Goal: Task Accomplishment & Management: Complete application form

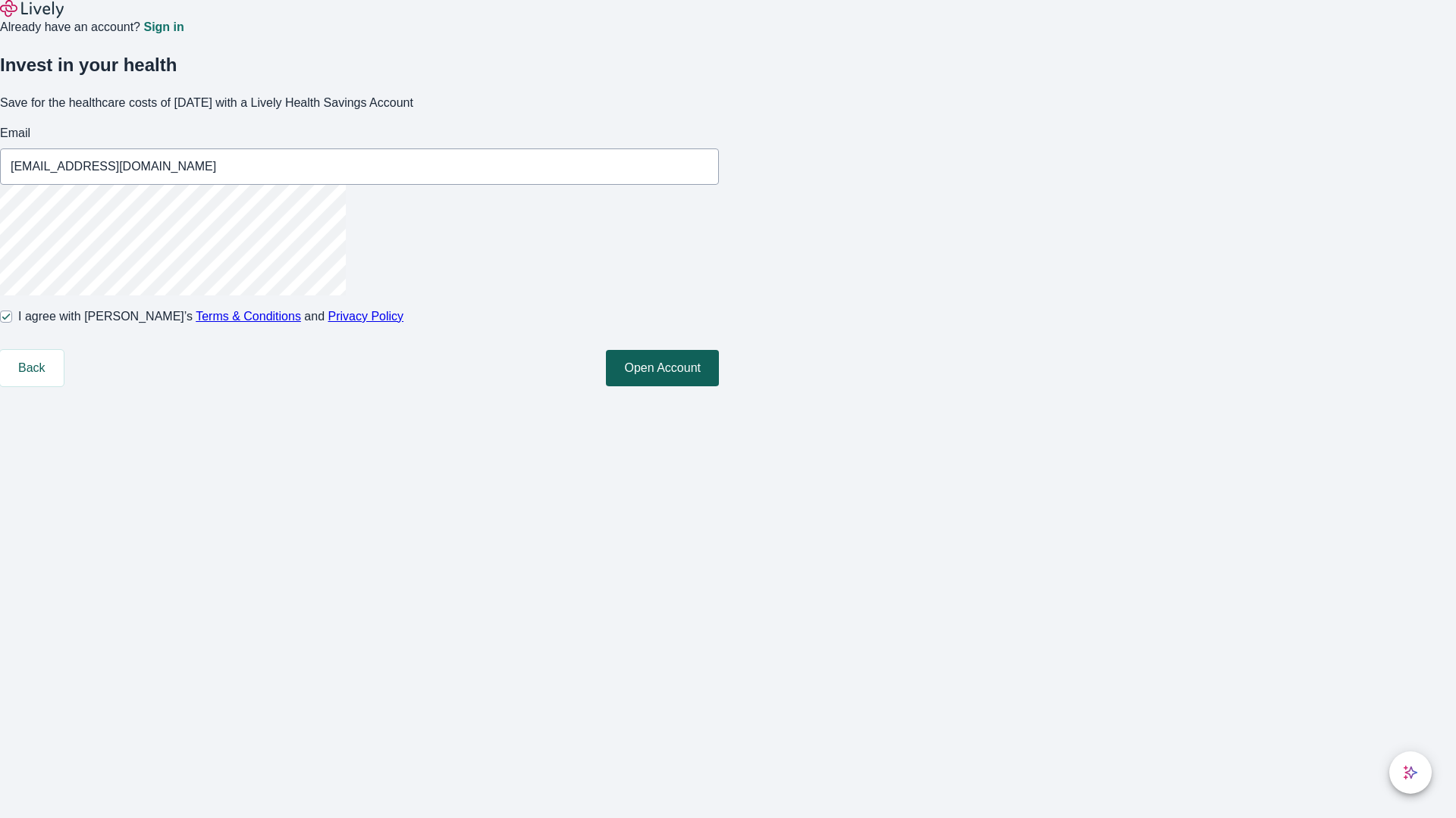
click at [718, 386] on button "Open Account" at bounding box center [662, 368] width 113 height 36
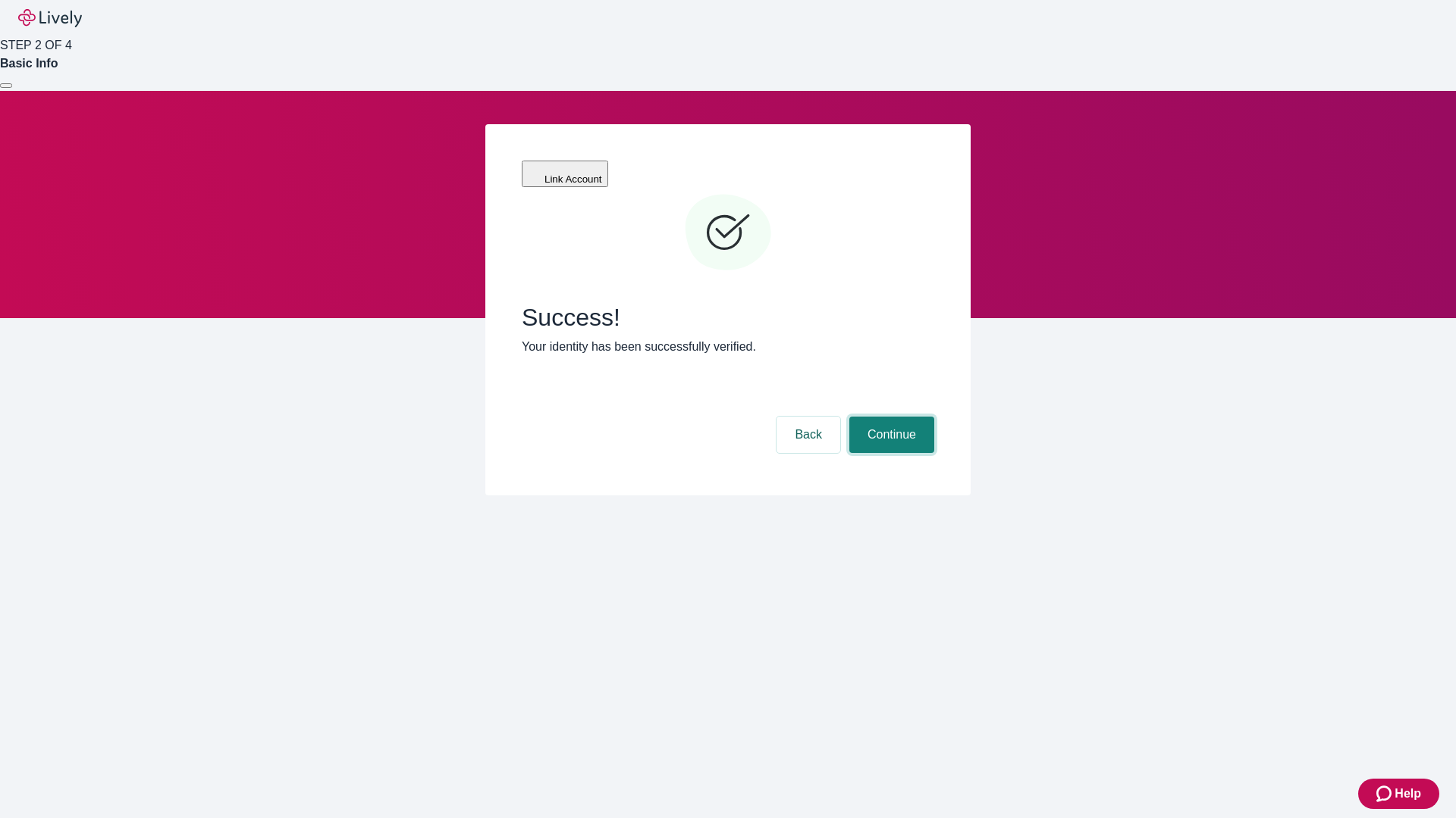
click at [889, 417] on button "Continue" at bounding box center [892, 435] width 85 height 36
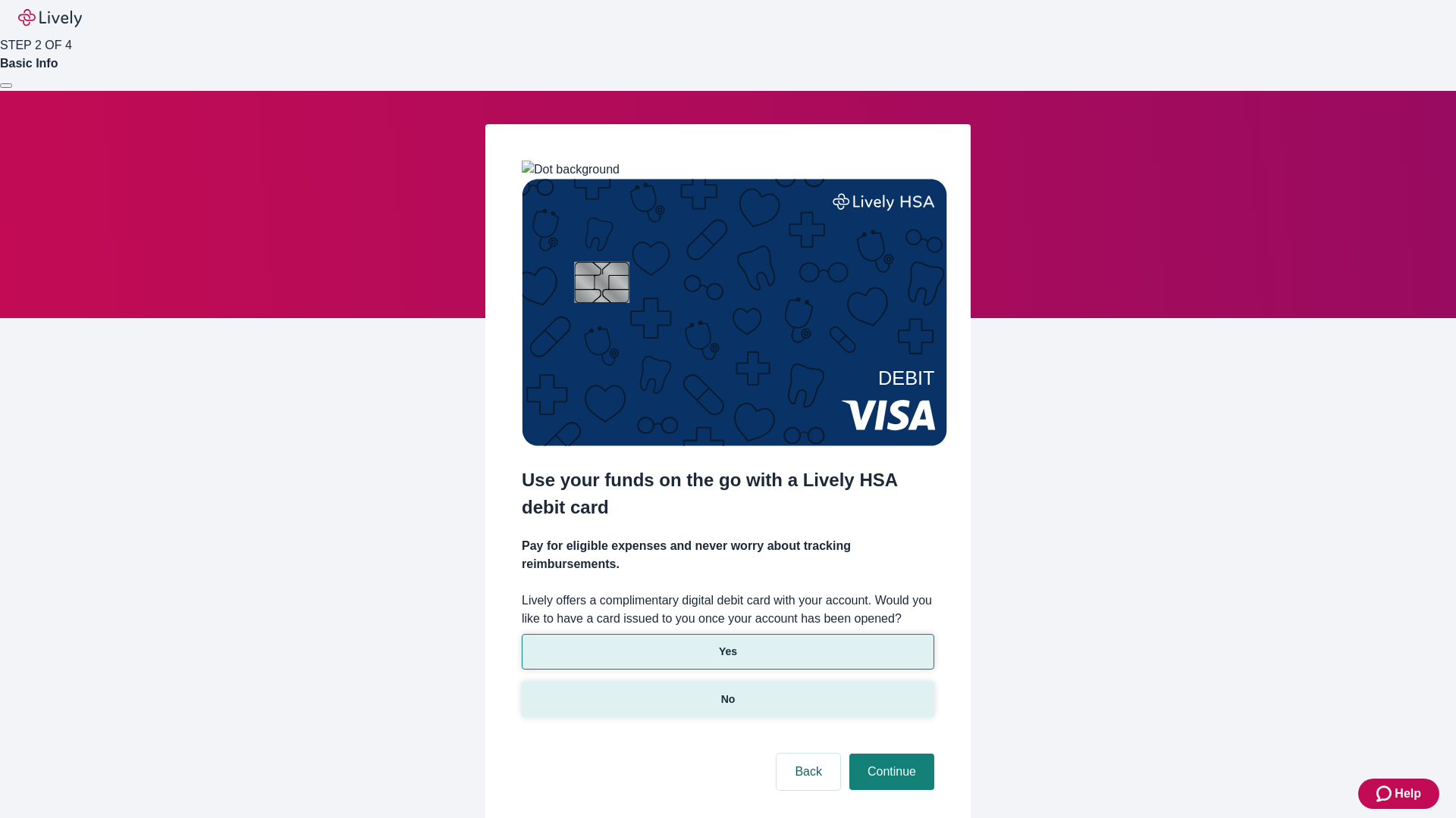
click at [727, 692] on p "No" at bounding box center [728, 699] width 15 height 16
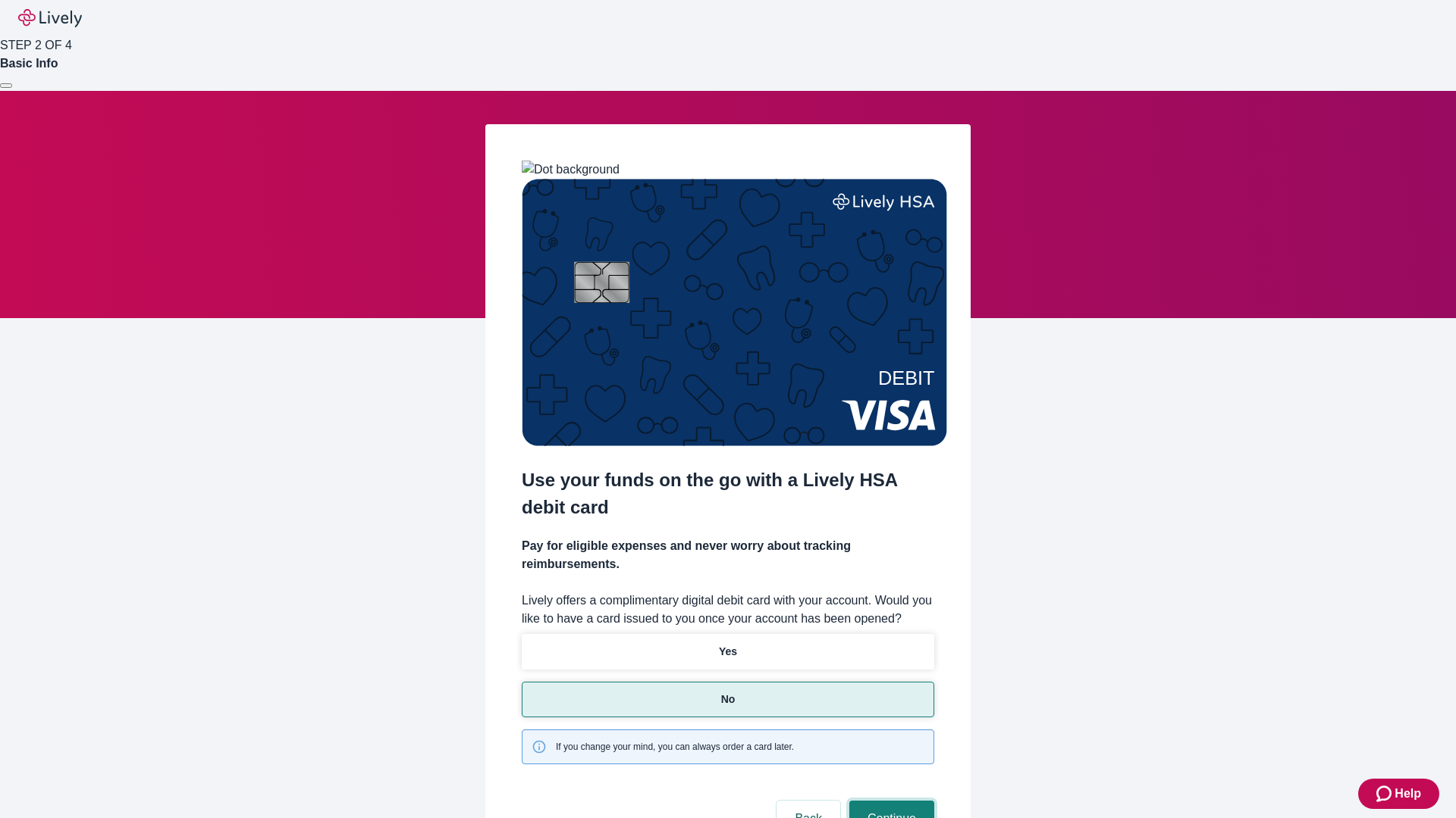
click at [889, 801] on button "Continue" at bounding box center [892, 819] width 85 height 36
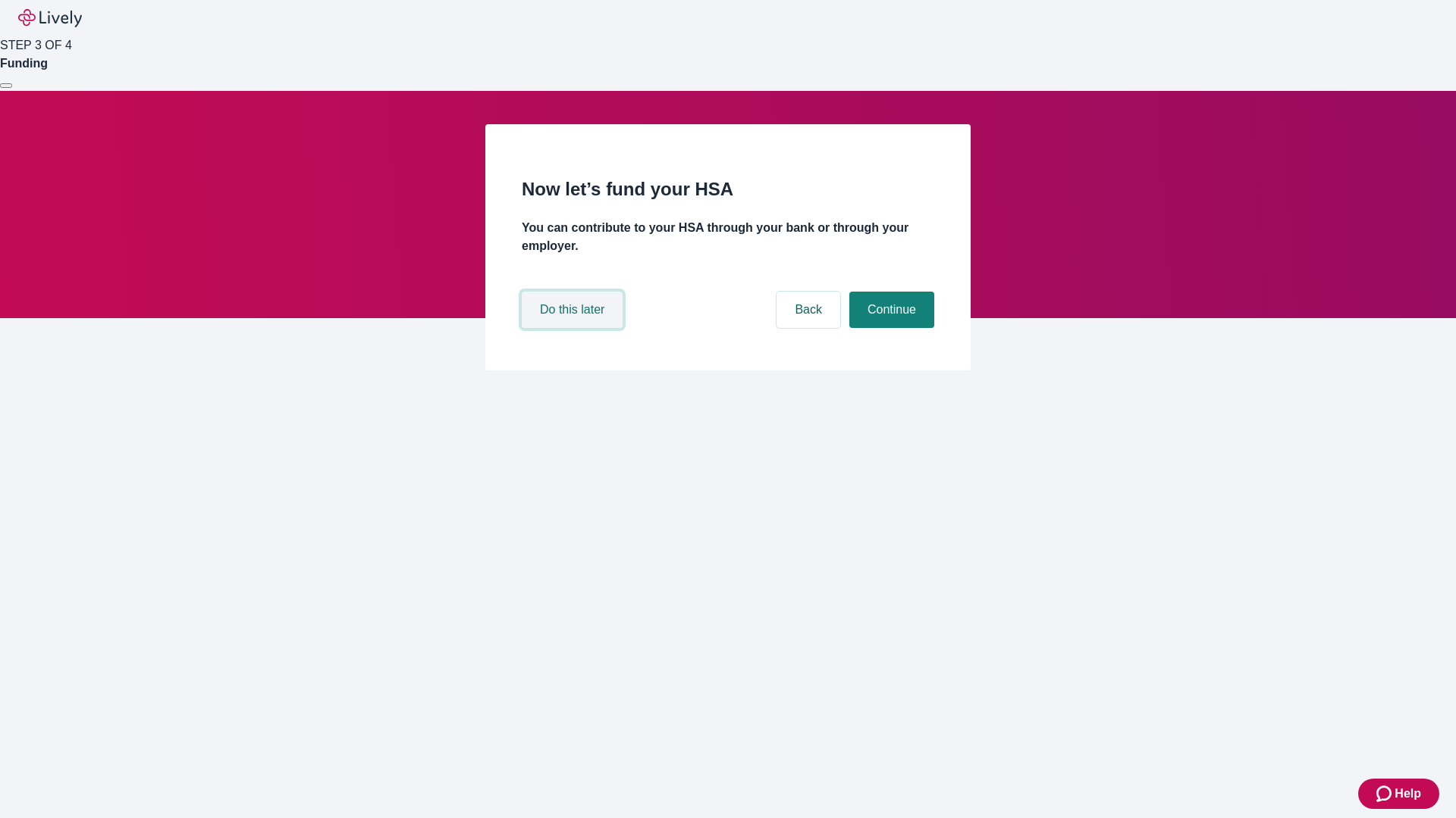
click at [574, 328] on button "Do this later" at bounding box center [571, 309] width 101 height 36
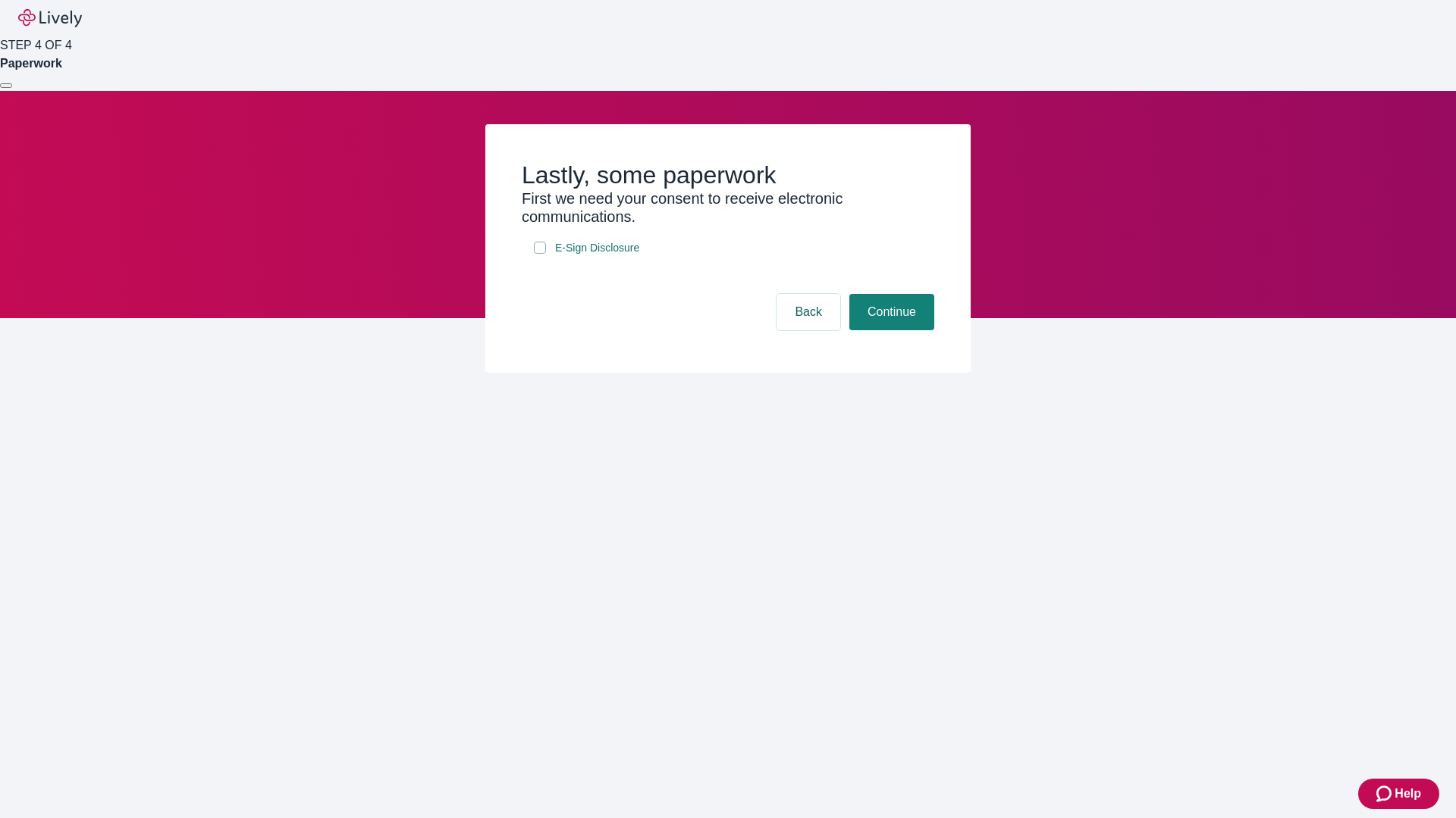
click at [540, 254] on input "E-Sign Disclosure" at bounding box center [540, 248] width 12 height 12
checkbox input "true"
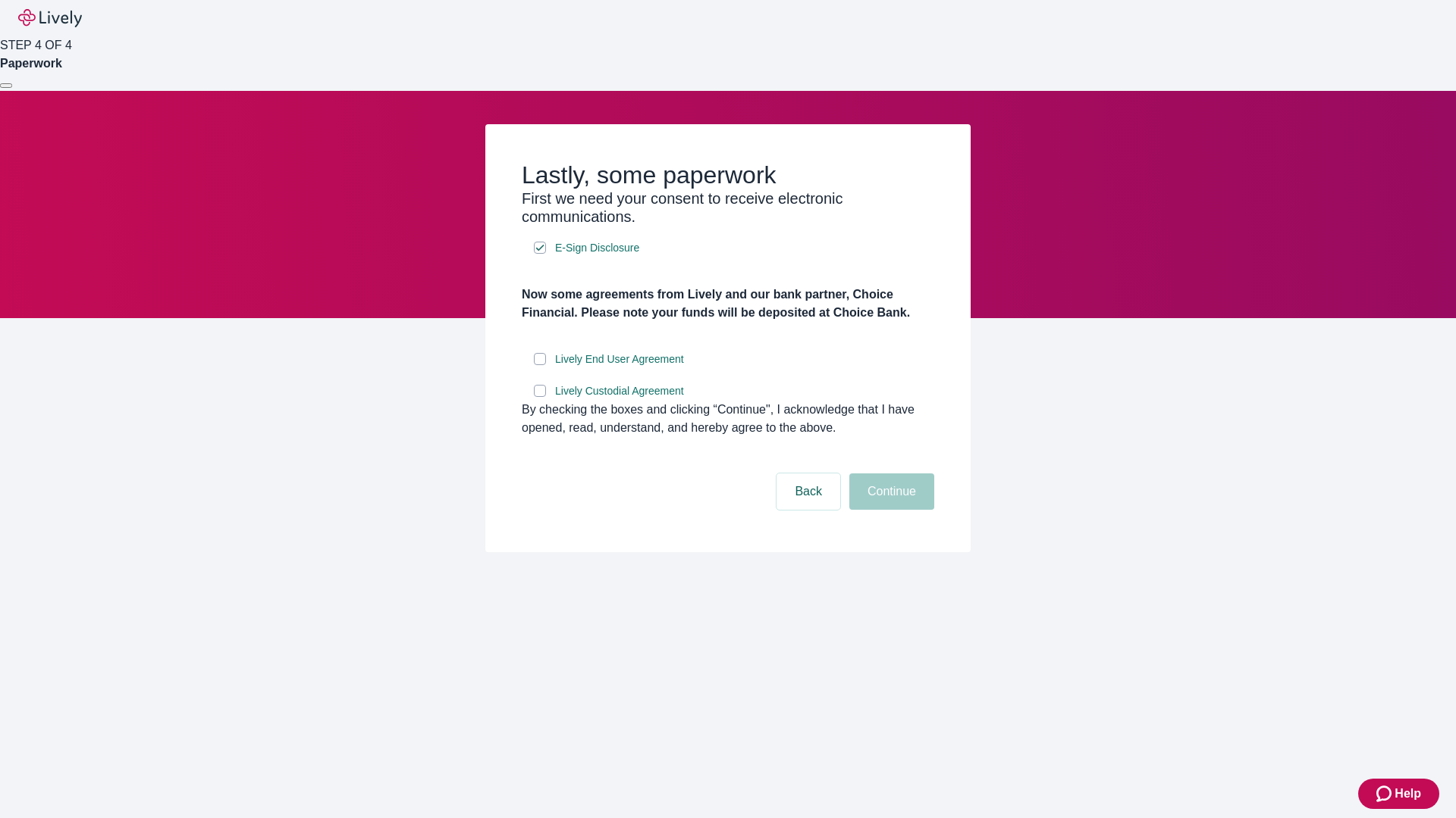
click at [540, 366] on input "Lively End User Agreement" at bounding box center [540, 359] width 12 height 12
checkbox input "true"
click at [540, 397] on input "Lively Custodial Agreement" at bounding box center [540, 391] width 12 height 12
checkbox input "true"
click at [889, 510] on button "Continue" at bounding box center [892, 491] width 85 height 36
